Goal: Navigation & Orientation: Find specific page/section

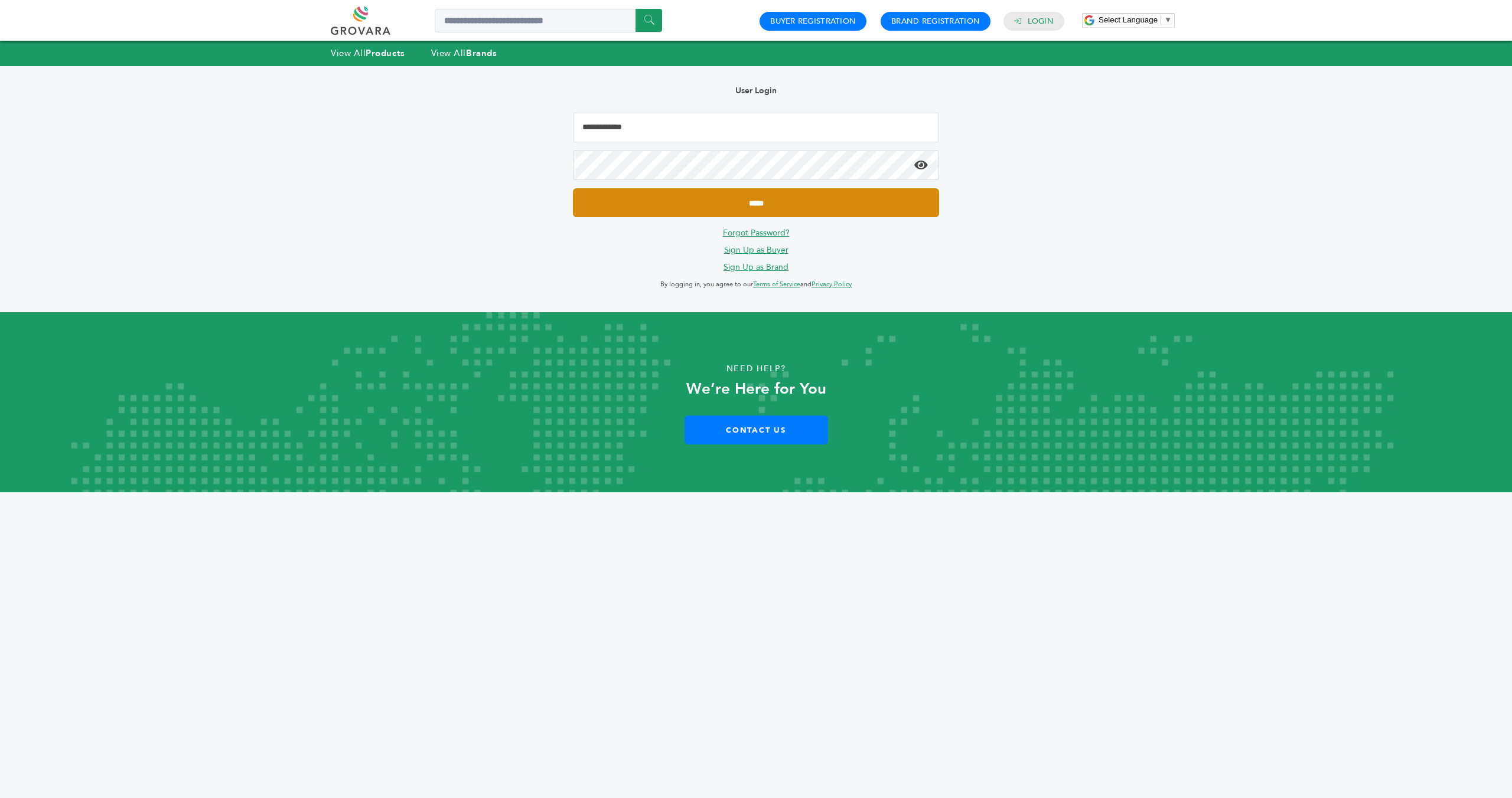
type input "**********"
click at [725, 203] on input "*****" at bounding box center [756, 202] width 366 height 29
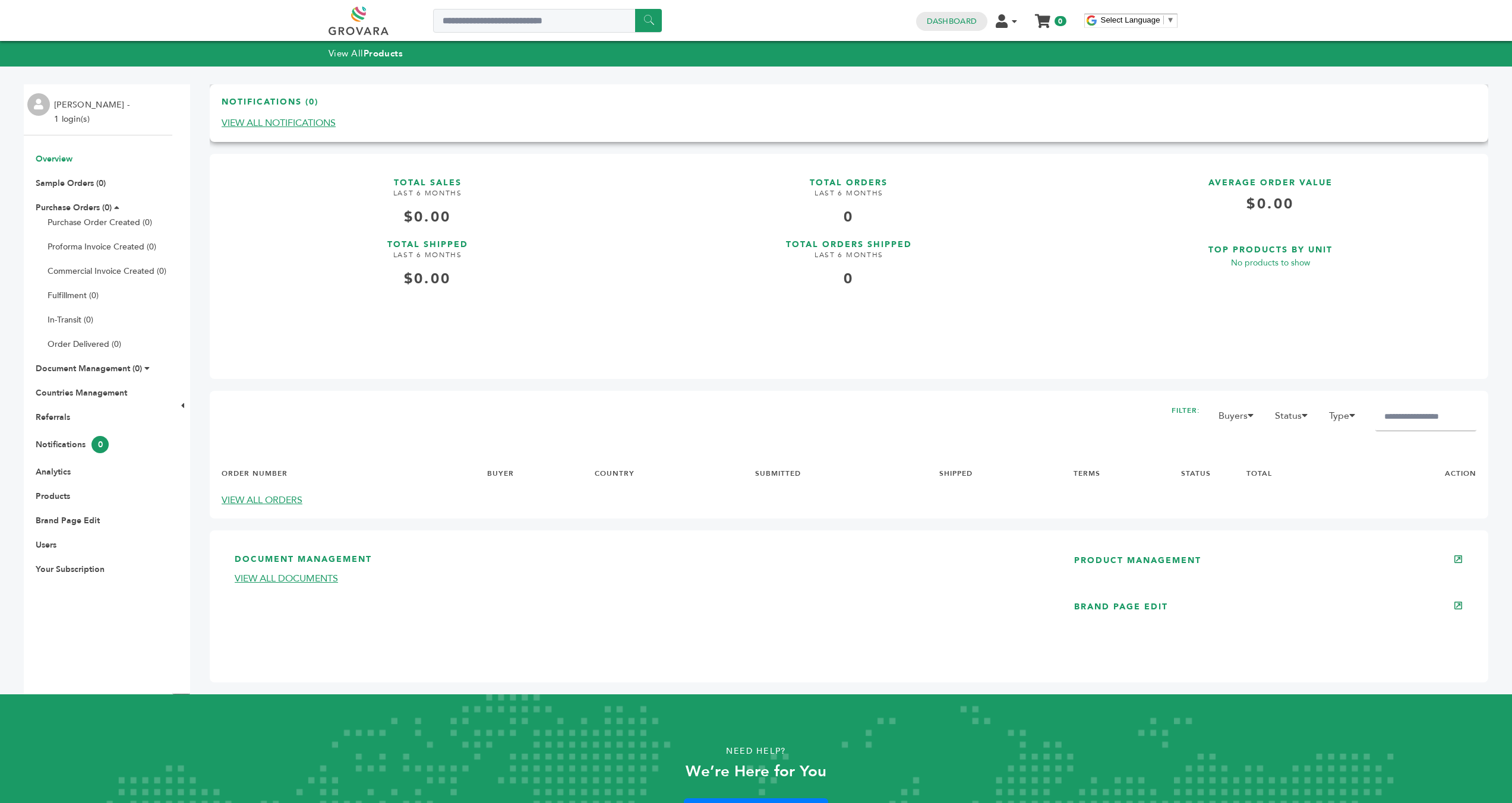
click at [240, 125] on link "VIEW ALL NOTIFICATIONS" at bounding box center [278, 123] width 114 height 13
